Goal: Transaction & Acquisition: Purchase product/service

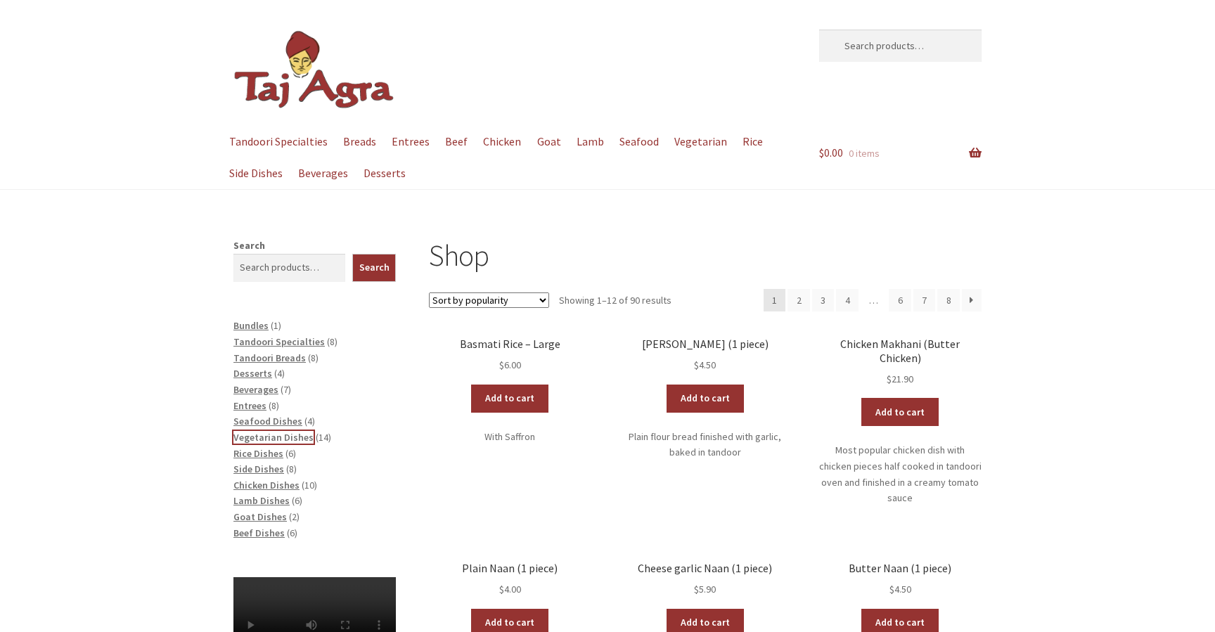
click at [283, 437] on span "Vegetarian Dishes" at bounding box center [273, 437] width 80 height 13
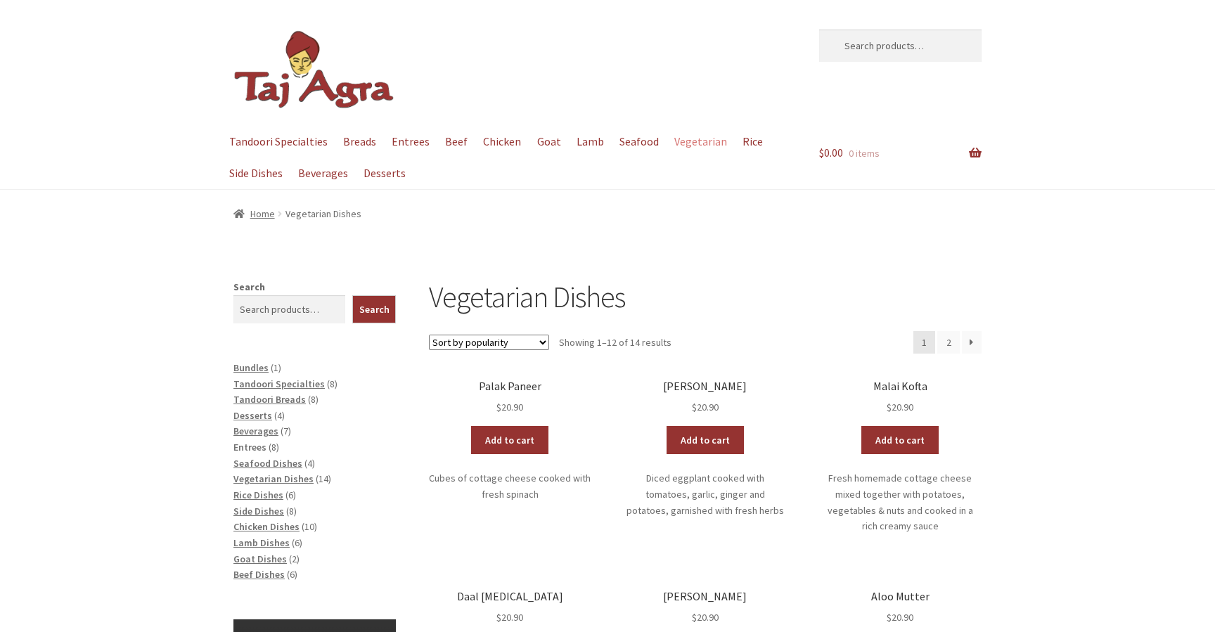
click at [254, 449] on span "Entrees" at bounding box center [249, 447] width 33 height 13
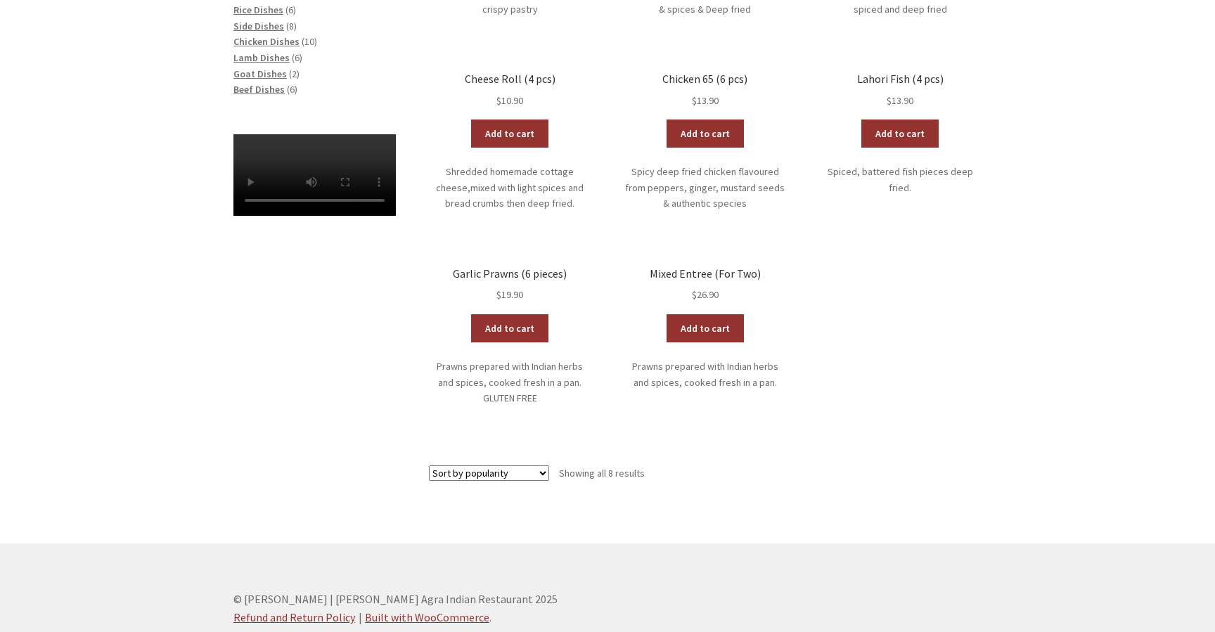
scroll to position [486, 0]
